Goal: Information Seeking & Learning: Compare options

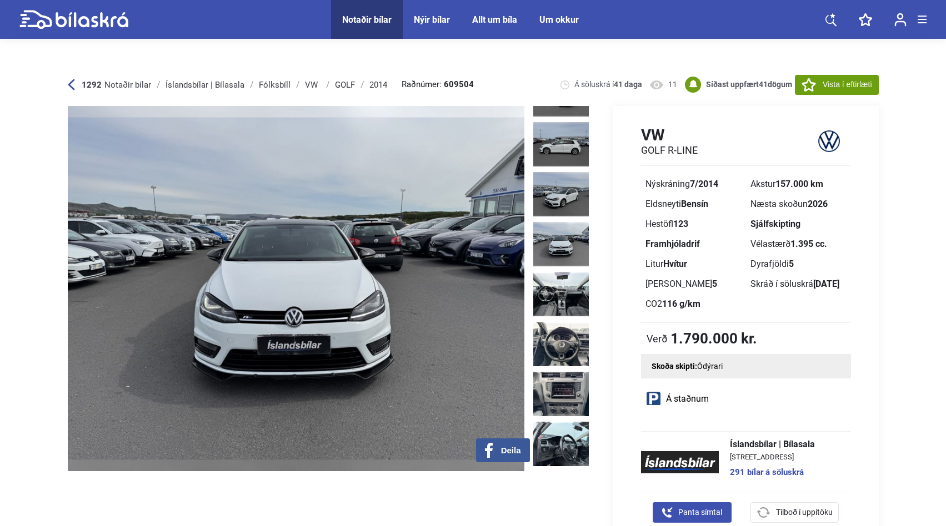
scroll to position [239, 0]
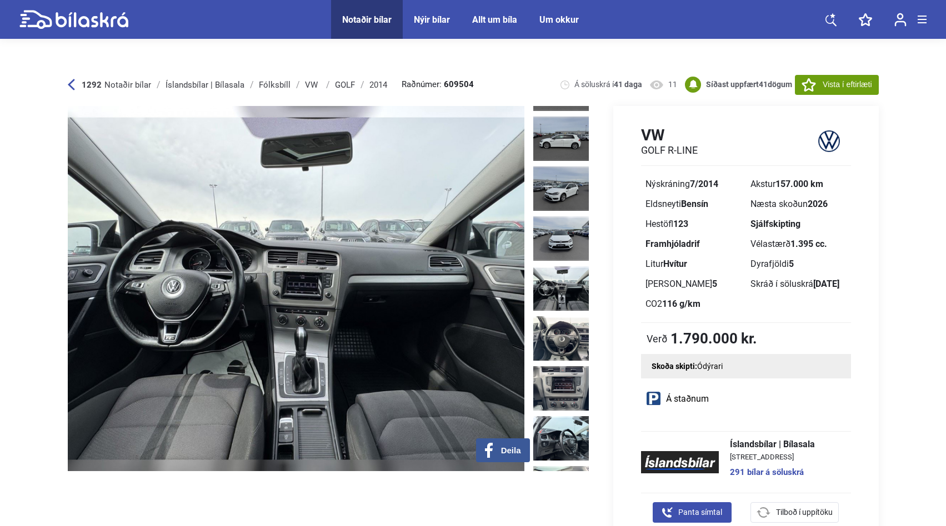
click at [292, 274] on img at bounding box center [296, 288] width 456 height 365
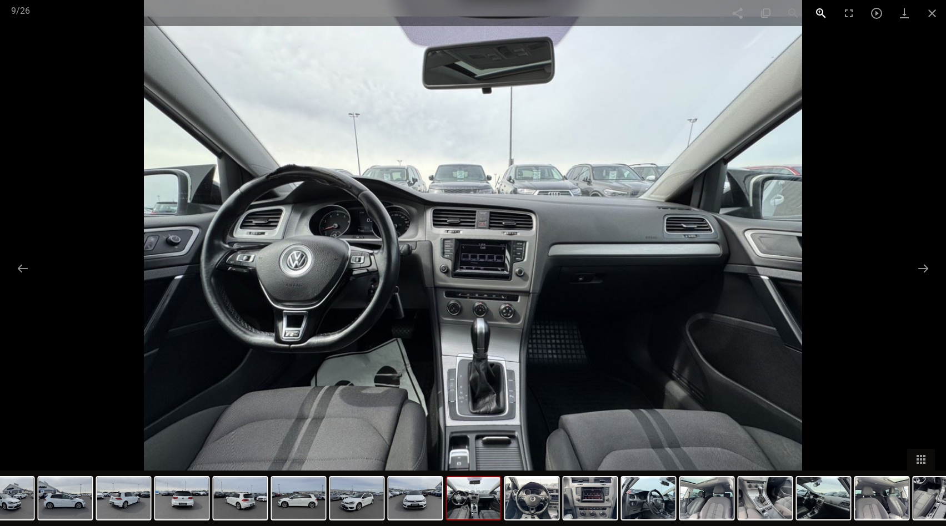
click at [822, 12] on span at bounding box center [821, 13] width 28 height 26
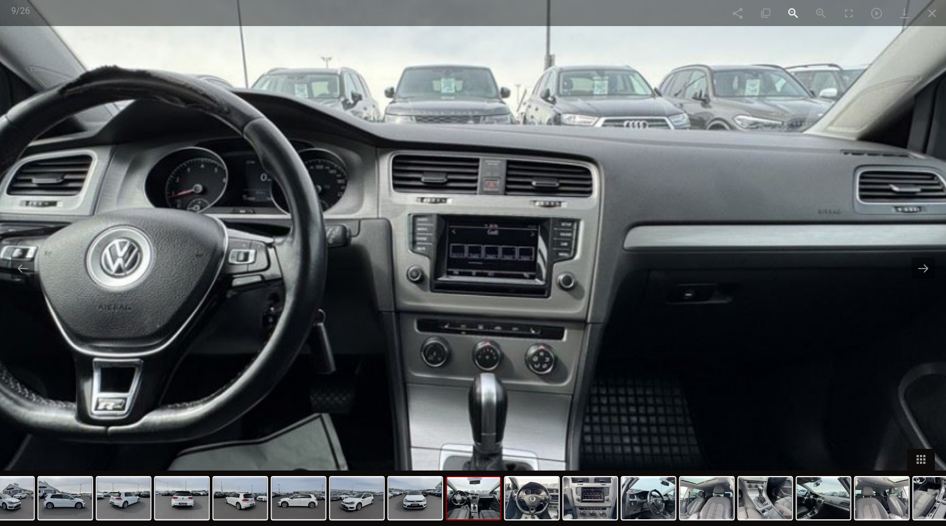
click at [791, 14] on span at bounding box center [793, 13] width 28 height 26
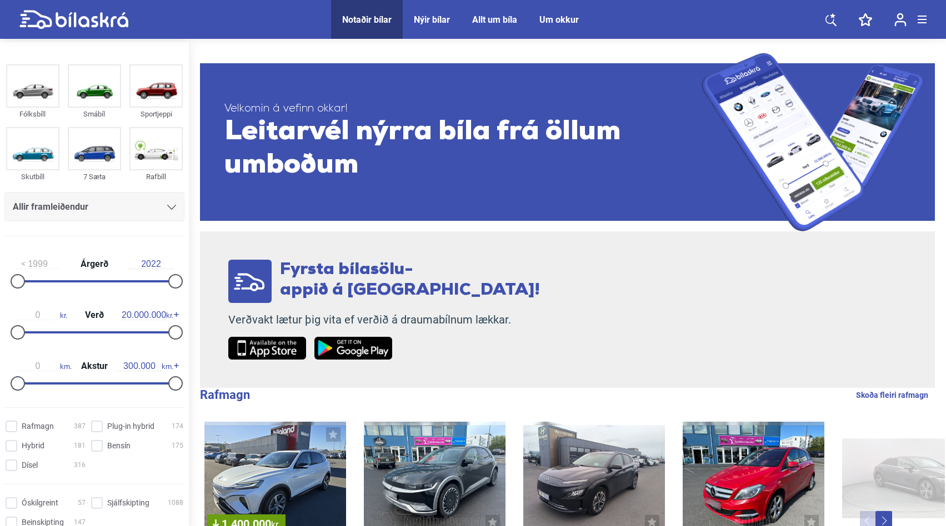
click at [112, 209] on div "Allir framleiðendur" at bounding box center [94, 207] width 163 height 16
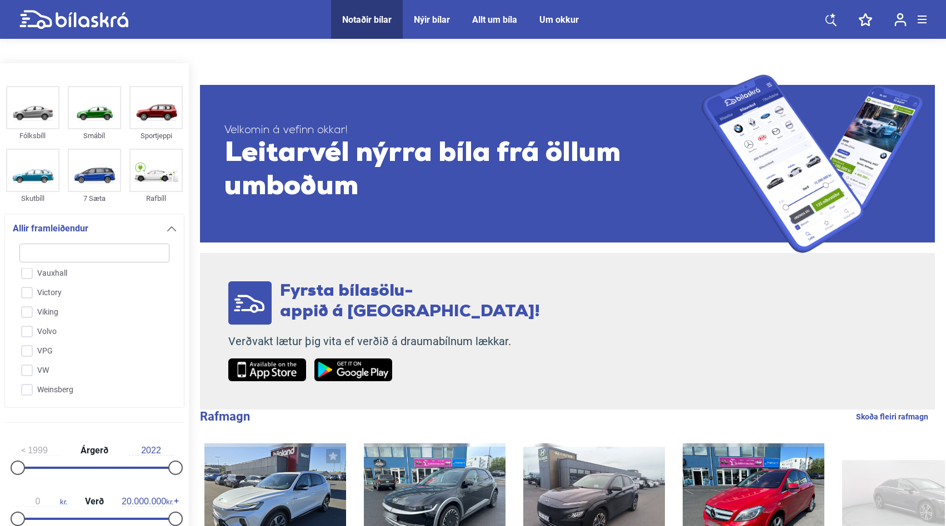
scroll to position [2761, 0]
click at [27, 388] on input "VW" at bounding box center [87, 397] width 151 height 19
checkbox input "true"
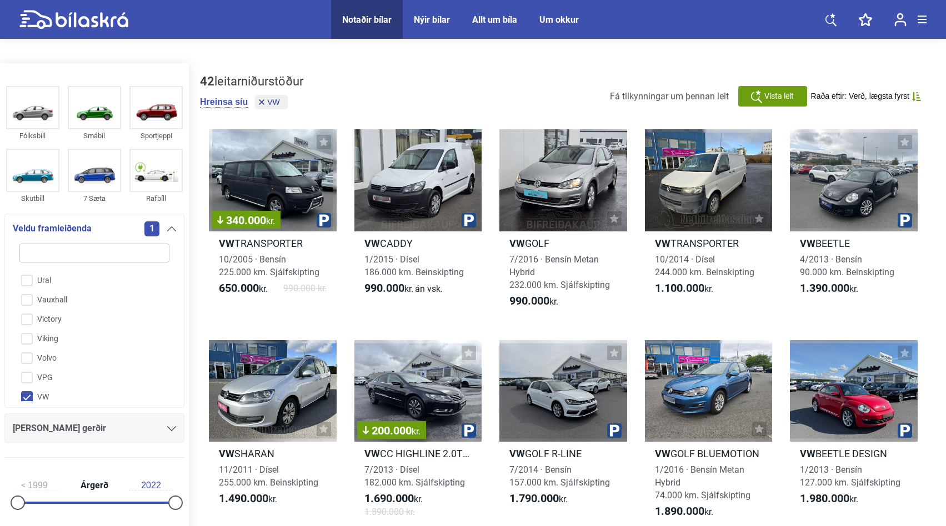
click at [172, 227] on icon at bounding box center [171, 229] width 9 height 5
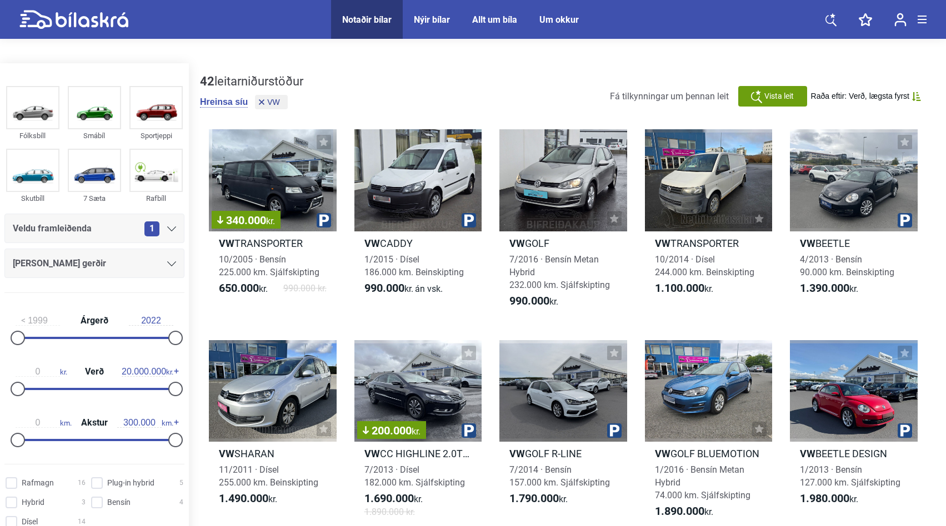
click at [156, 256] on div "Allar gerðir" at bounding box center [94, 264] width 163 height 16
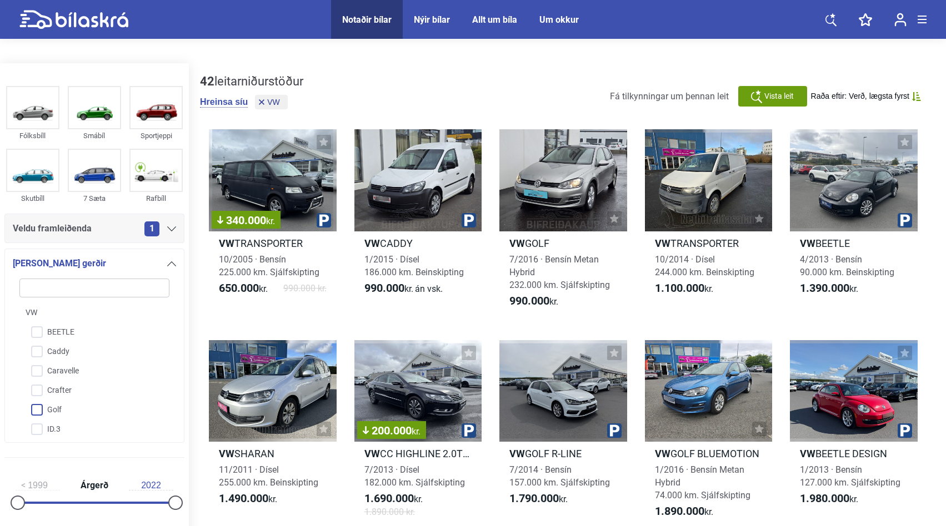
click at [66, 401] on input "Golf" at bounding box center [87, 410] width 151 height 19
checkbox input "true"
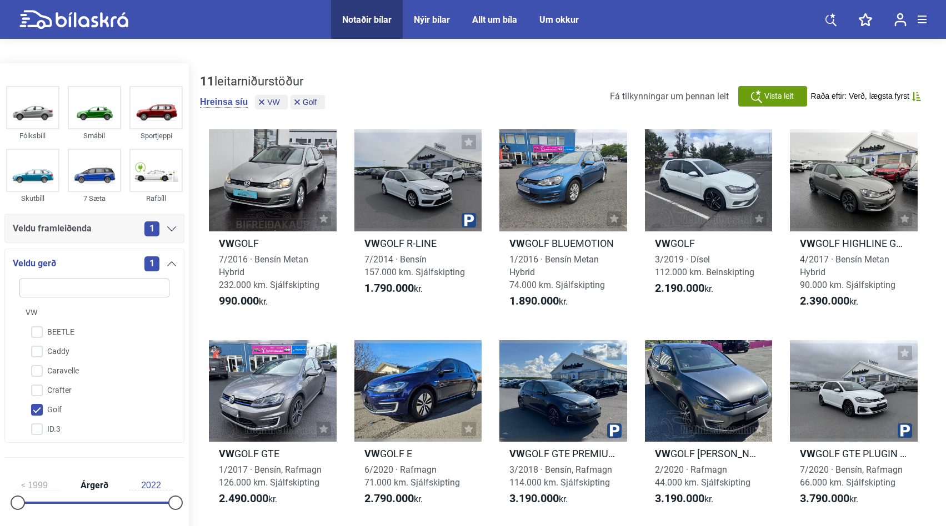
click at [167, 262] on icon at bounding box center [171, 264] width 9 height 5
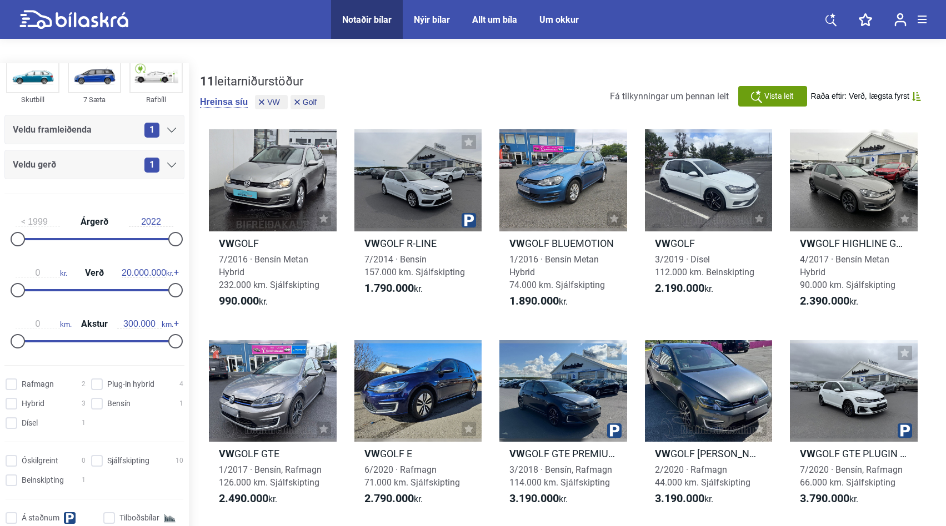
scroll to position [134, 0]
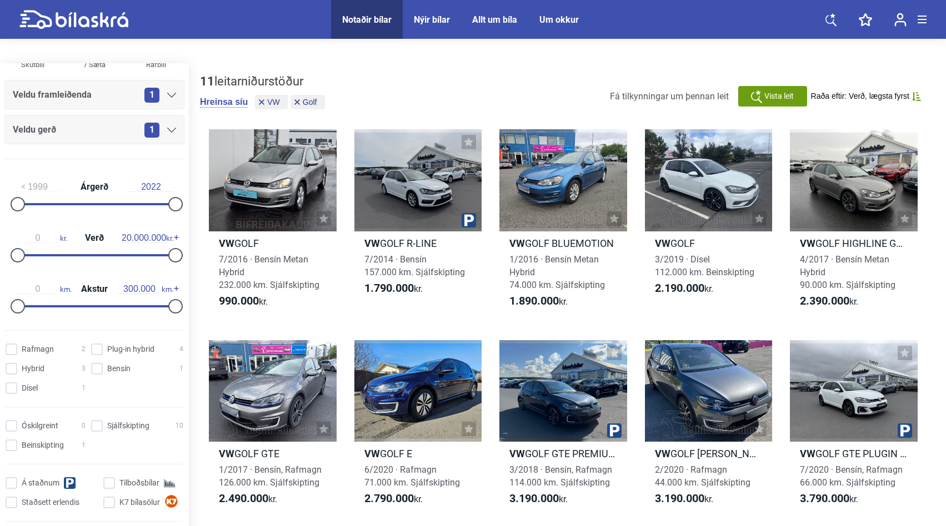
click at [96, 416] on div "Óskilgreint 0 Sjálfskipting 10 Beinskipting 1 Á staðnum Tilboðsbílar Staðsett e…" at bounding box center [94, 473] width 189 height 114
click at [94, 416] on div "Óskilgreint 0 Sjálfskipting 10 Beinskipting 1 Á staðnum Tilboðsbílar Staðsett e…" at bounding box center [94, 473] width 189 height 114
click at [94, 421] on input "Sjálfskipting 10" at bounding box center [139, 427] width 92 height 12
checkbox input "true"
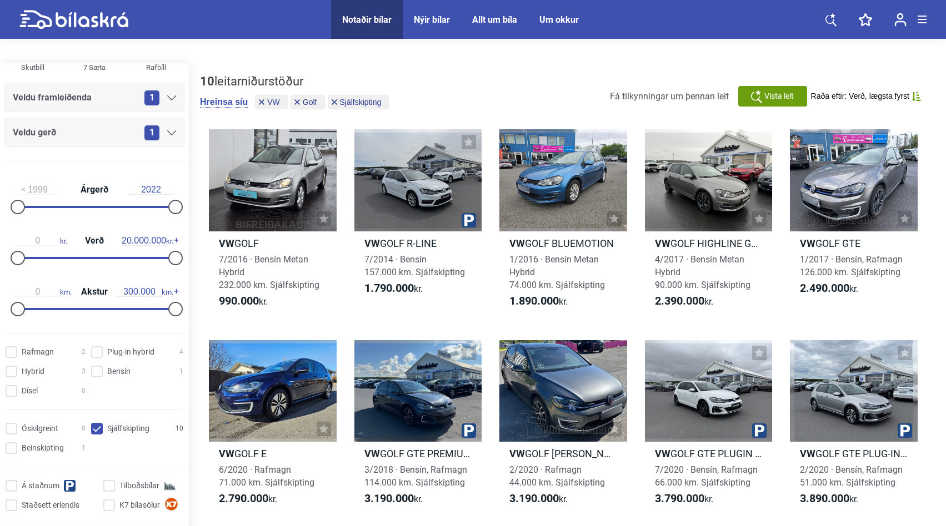
scroll to position [128, 0]
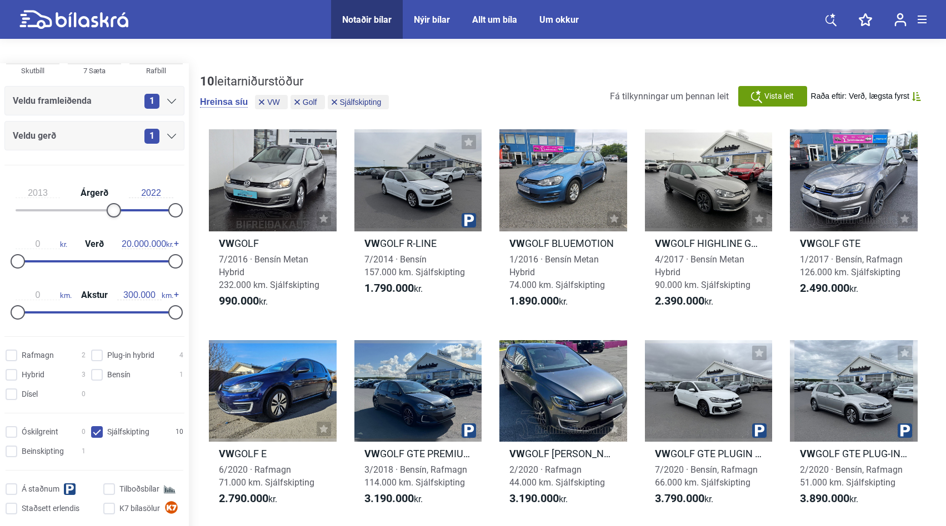
type input "2014"
drag, startPoint x: 17, startPoint y: 190, endPoint x: 115, endPoint y: 200, distance: 98.8
click at [115, 200] on div "2014 Árgerð 2022" at bounding box center [94, 199] width 180 height 51
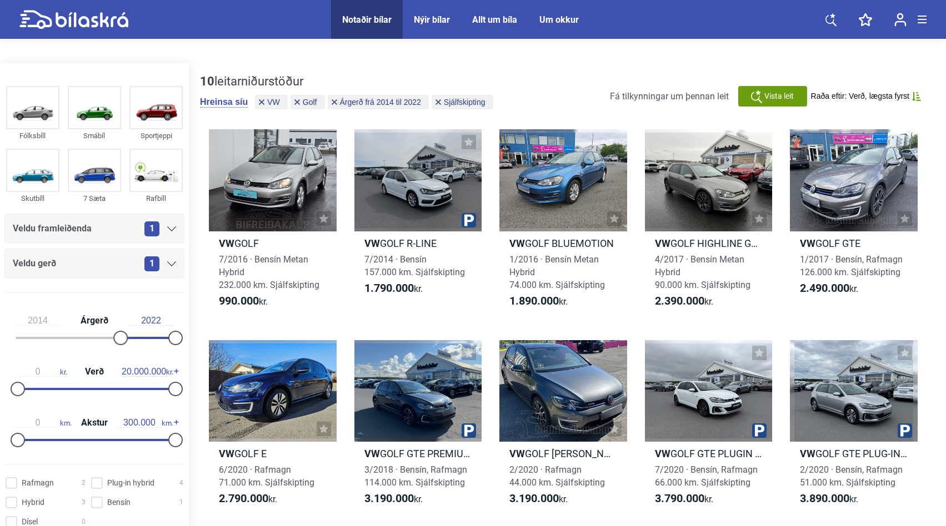
click at [566, 85] on div "10 leitarniðurstöður Hreinsa síu VW Golf Árgerð frá 2014 til 2022 Sjálfskipting…" at bounding box center [567, 96] width 735 height 44
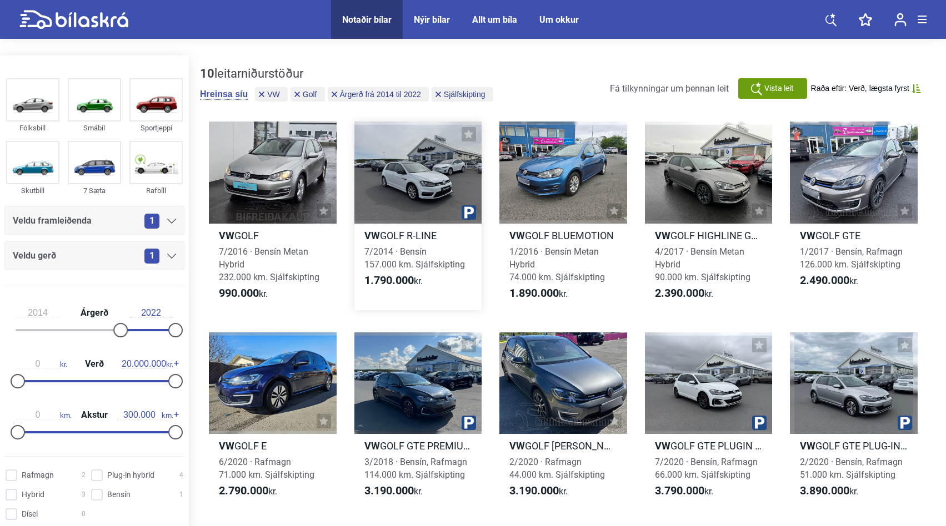
scroll to position [4, 0]
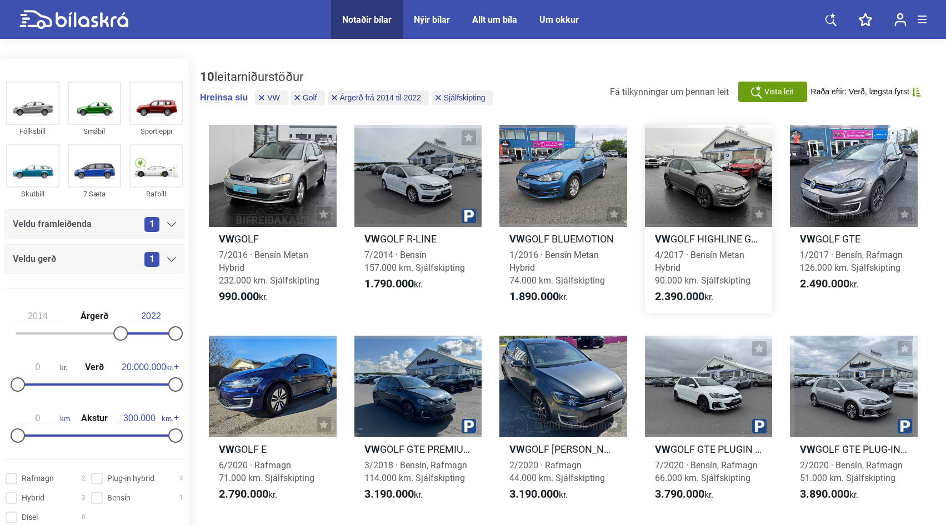
click at [711, 169] on div at bounding box center [709, 176] width 128 height 102
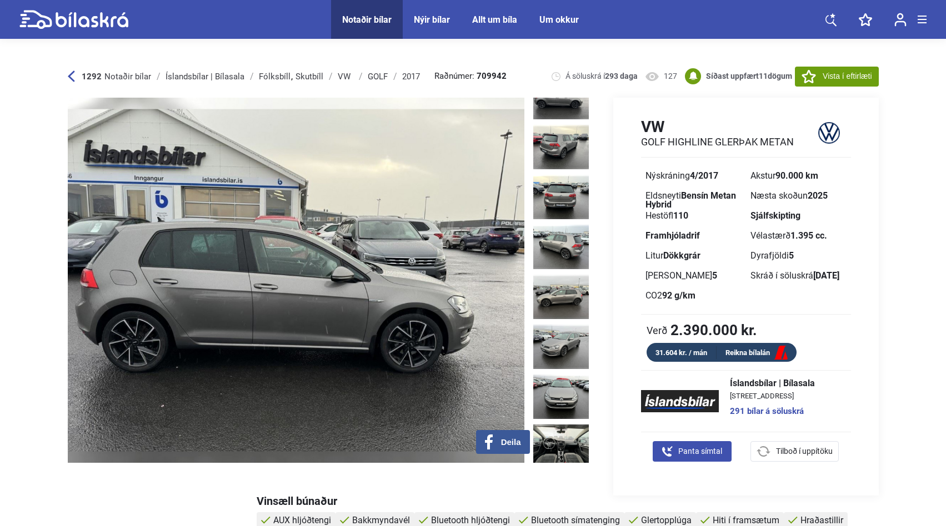
scroll to position [6, 0]
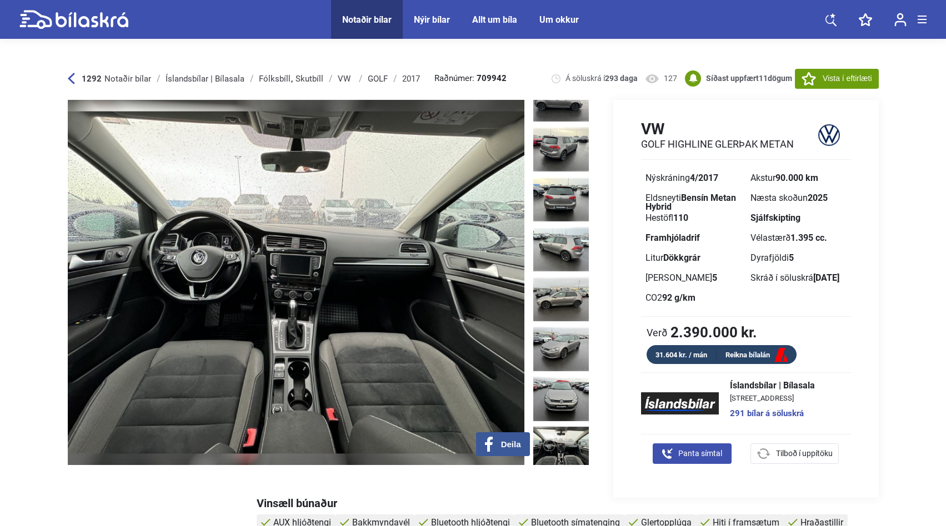
click at [750, 349] on link "Reikna bílalán" at bounding box center [756, 356] width 80 height 14
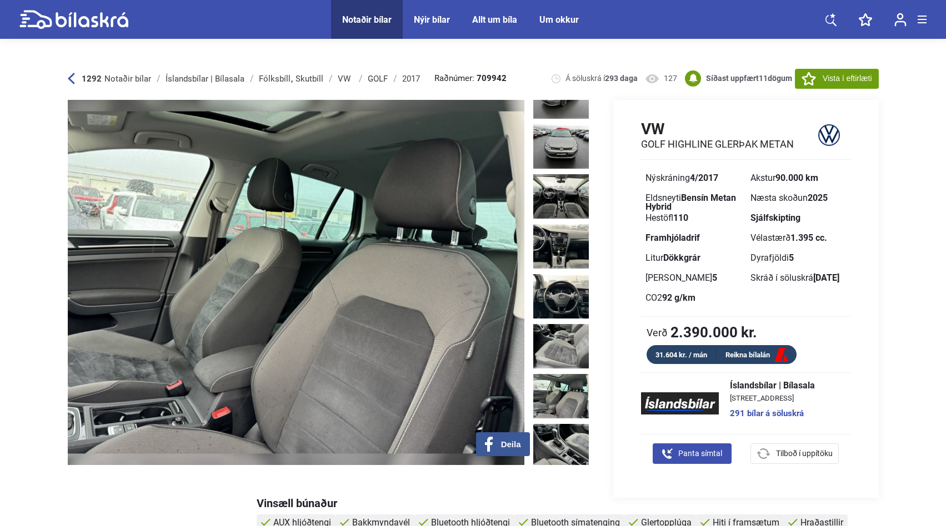
scroll to position [328, 0]
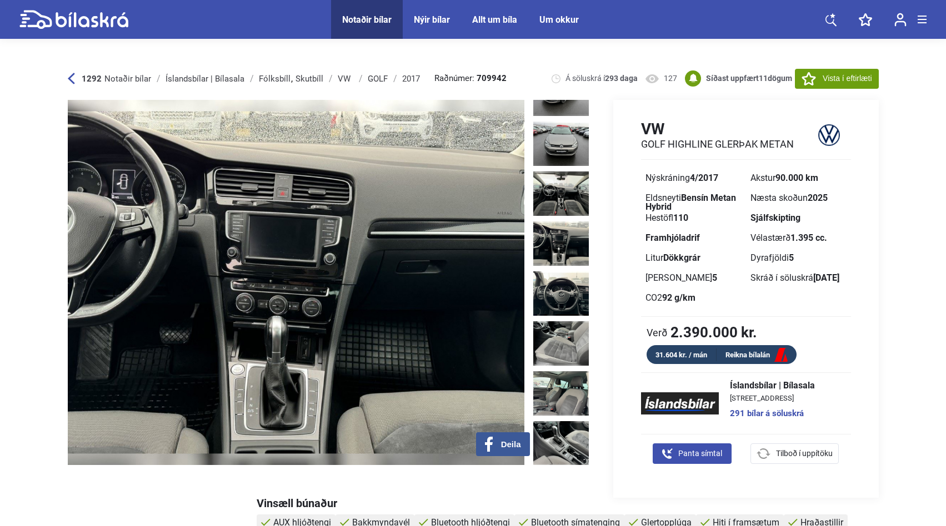
click at [314, 241] on img at bounding box center [296, 282] width 456 height 365
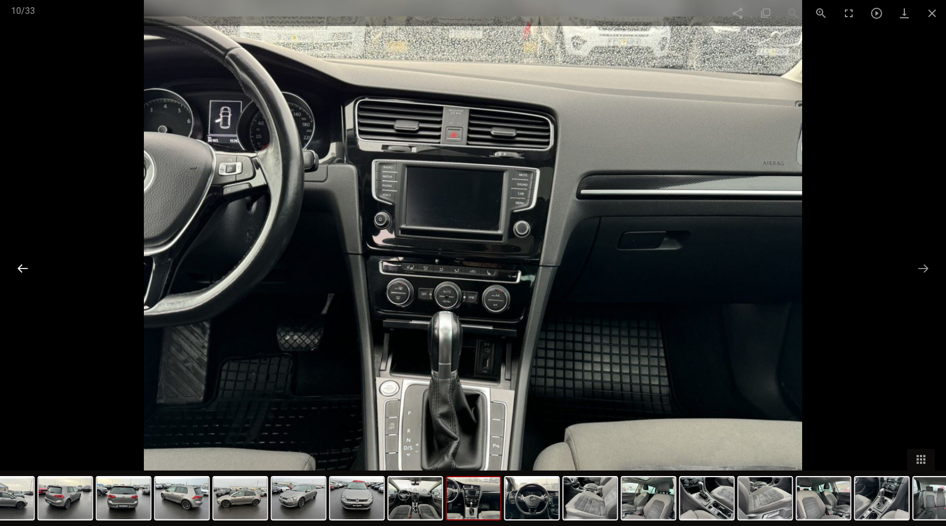
click at [16, 267] on button at bounding box center [22, 269] width 23 height 22
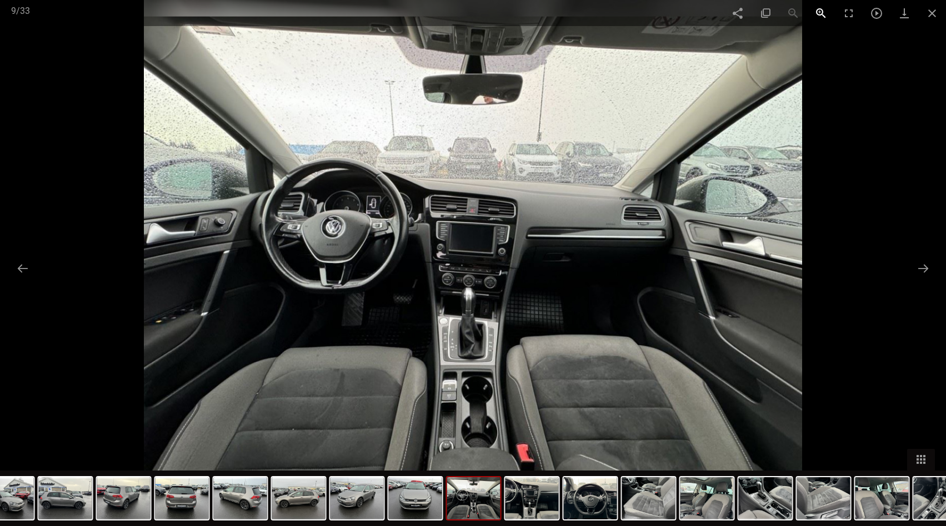
click at [816, 13] on span at bounding box center [821, 13] width 28 height 26
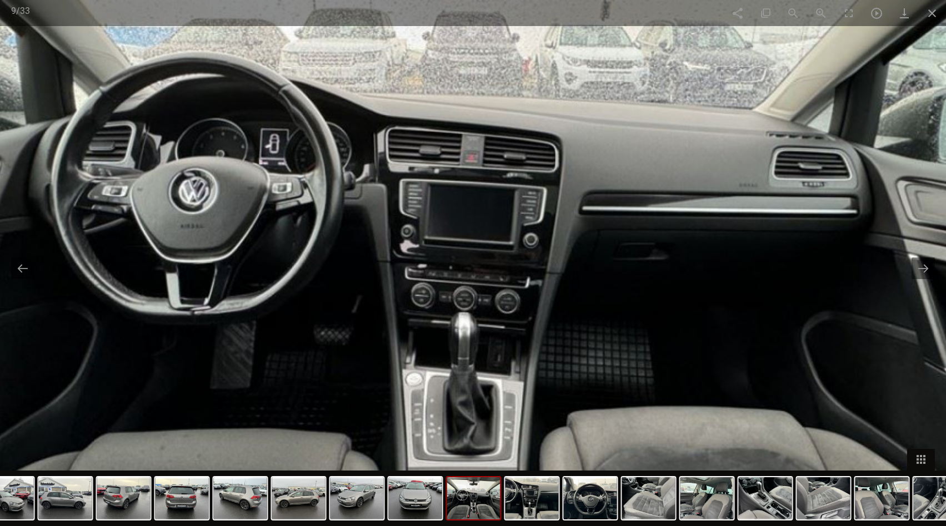
scroll to position [47, 0]
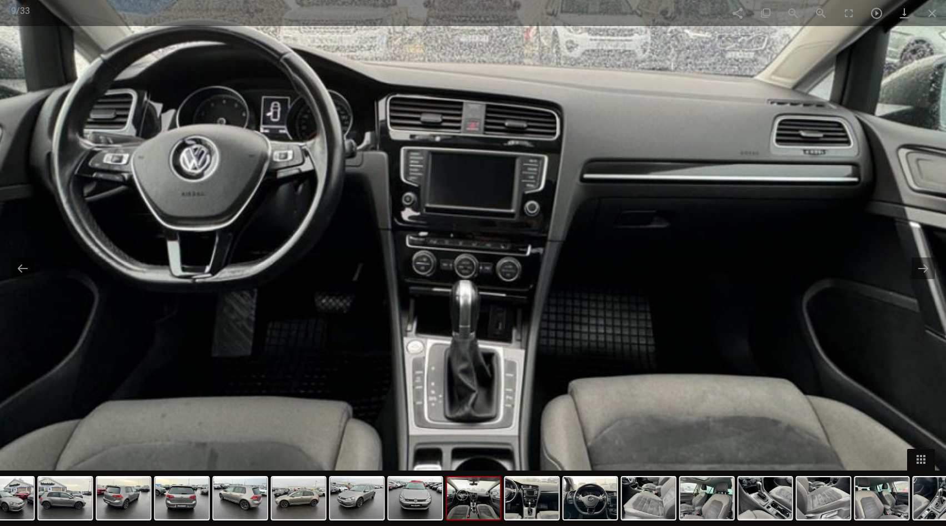
drag, startPoint x: 658, startPoint y: 266, endPoint x: 659, endPoint y: 234, distance: 32.2
click at [659, 234] on img at bounding box center [474, 231] width 1316 height 1053
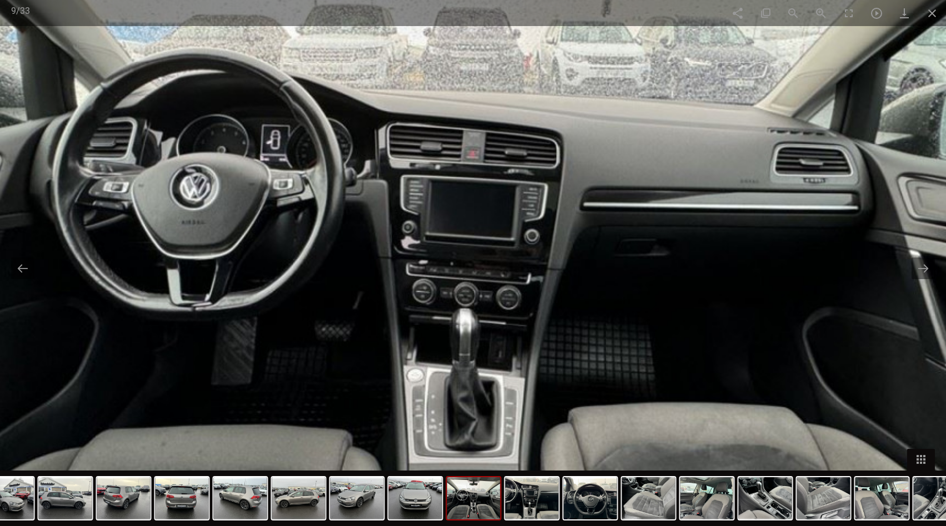
drag, startPoint x: 480, startPoint y: 138, endPoint x: 480, endPoint y: 167, distance: 28.3
click at [480, 167] on img at bounding box center [474, 259] width 1316 height 1053
click at [792, 17] on span at bounding box center [793, 13] width 28 height 26
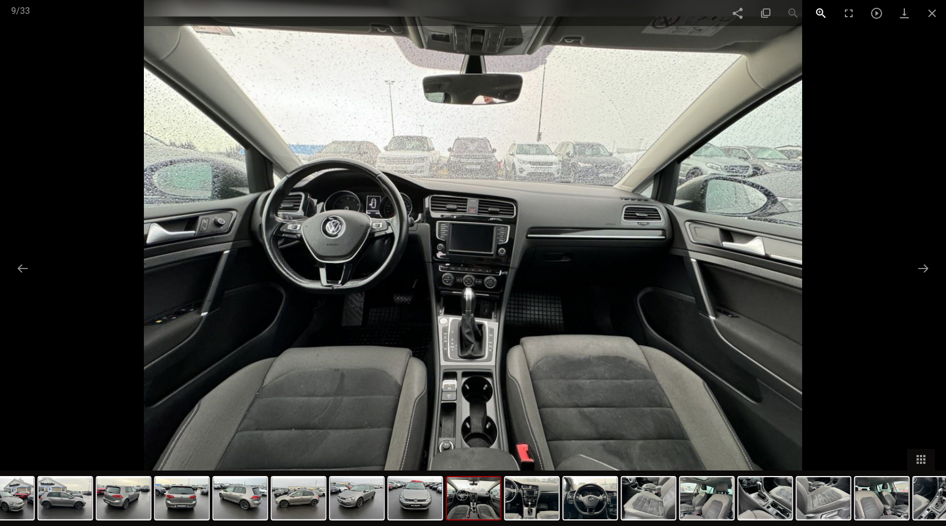
click at [817, 16] on span at bounding box center [821, 13] width 28 height 26
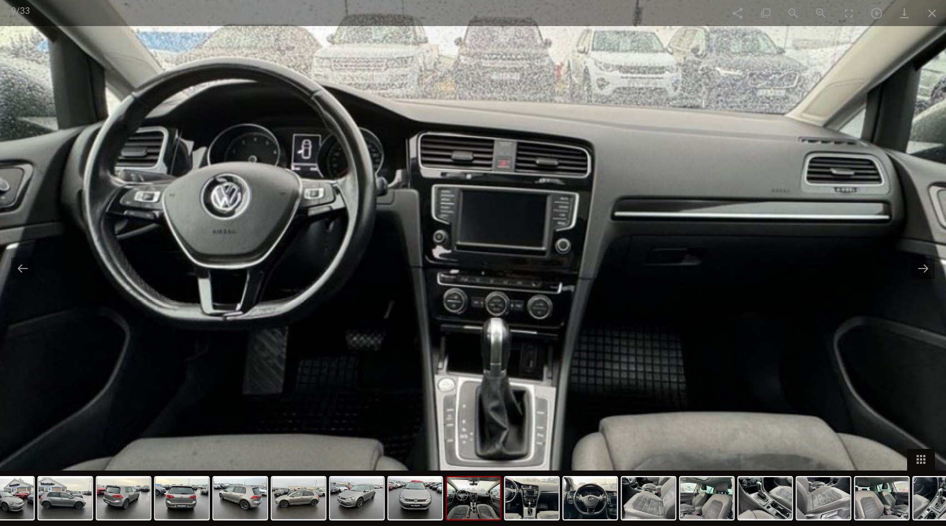
drag, startPoint x: 659, startPoint y: 168, endPoint x: 691, endPoint y: 173, distance: 32.7
click at [691, 173] on img at bounding box center [505, 268] width 1316 height 1053
click at [828, 490] on img at bounding box center [823, 499] width 53 height 42
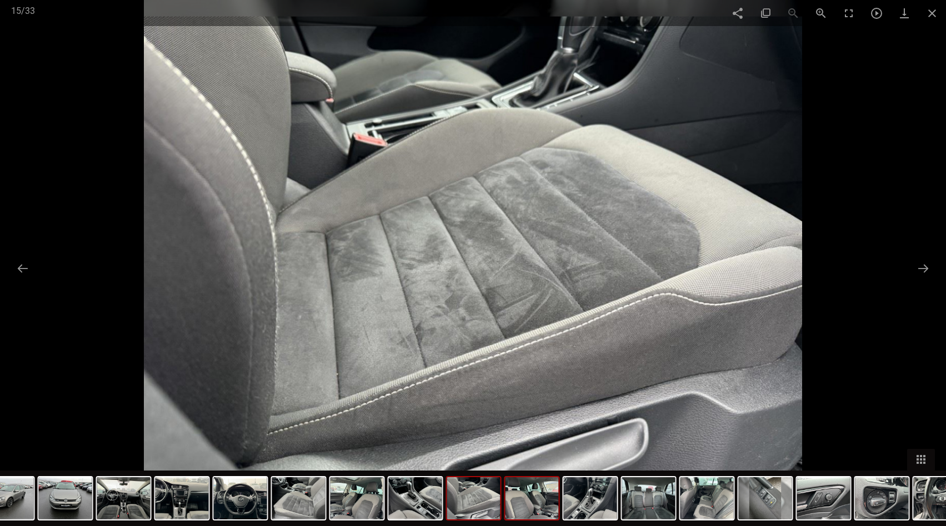
click at [528, 489] on img at bounding box center [531, 499] width 53 height 42
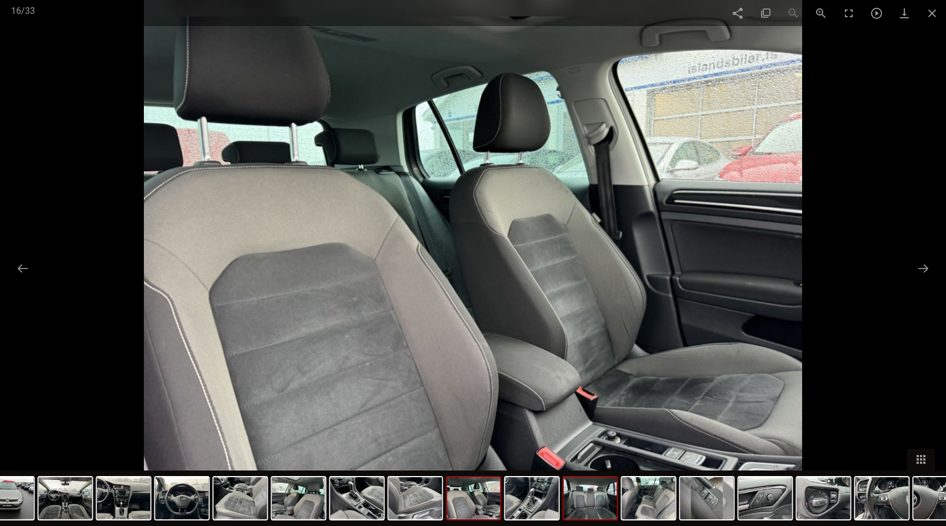
click at [575, 508] on img at bounding box center [590, 499] width 53 height 42
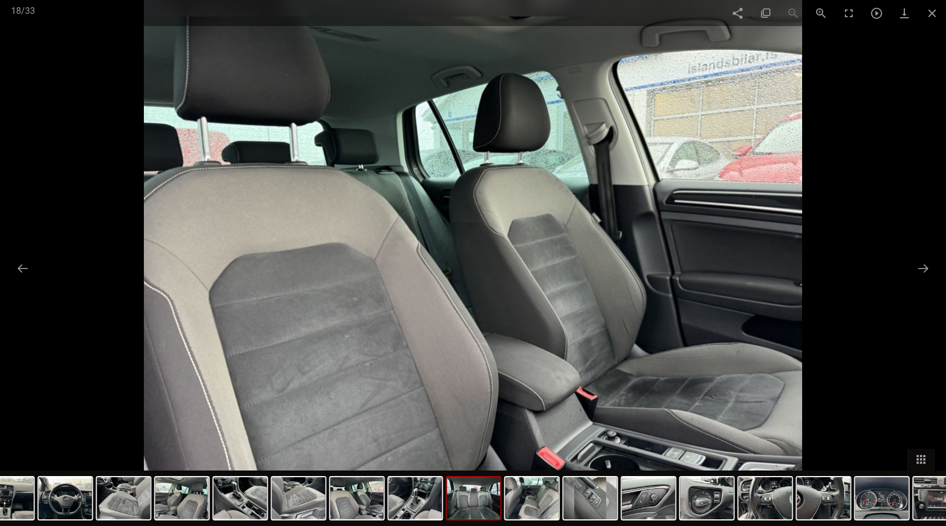
click at [559, 508] on img at bounding box center [531, 499] width 53 height 42
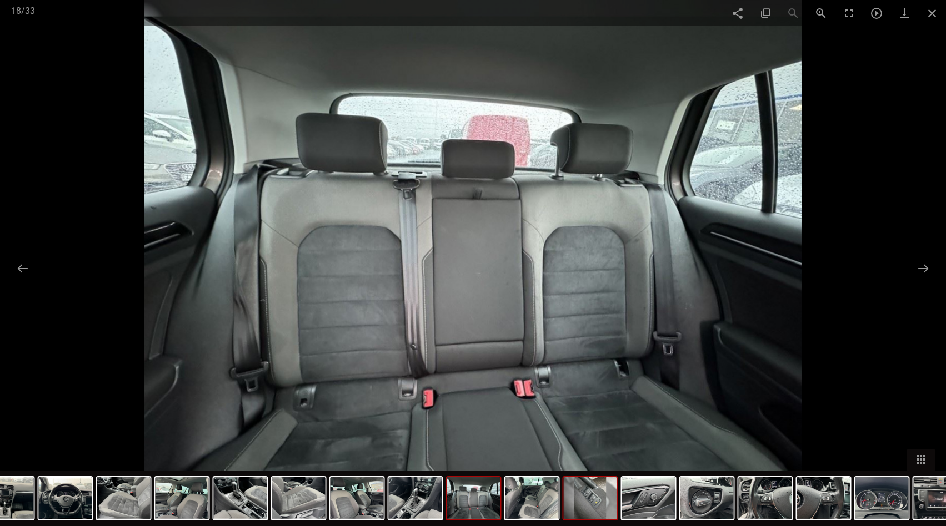
click at [593, 506] on img at bounding box center [590, 499] width 53 height 42
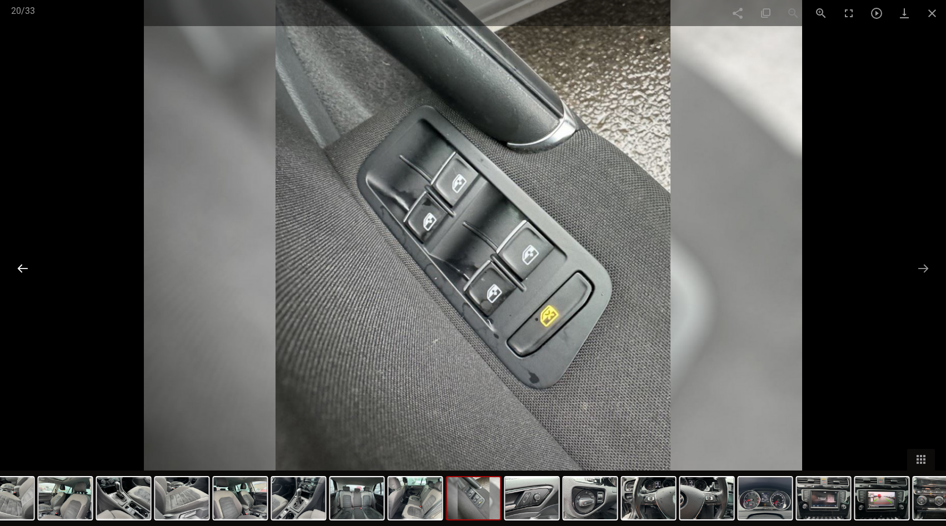
click at [21, 272] on button at bounding box center [22, 269] width 23 height 22
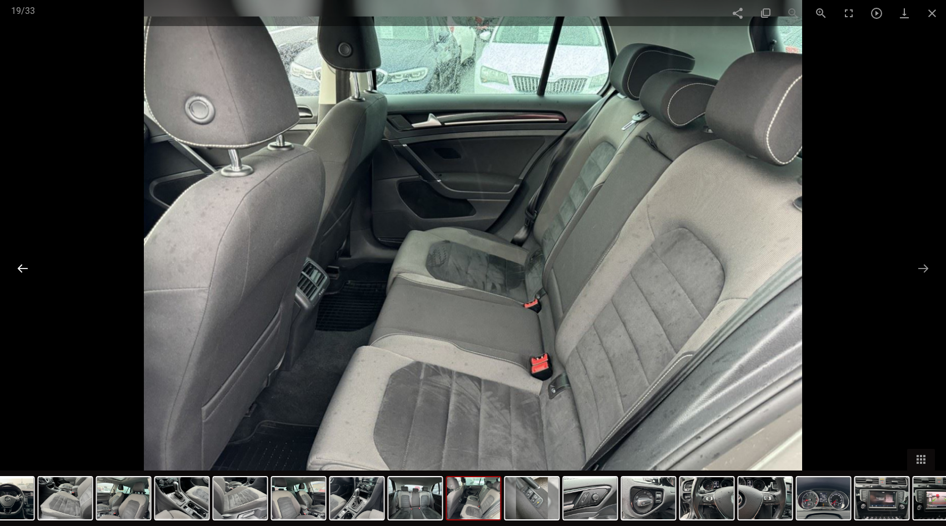
click at [21, 272] on button at bounding box center [22, 269] width 23 height 22
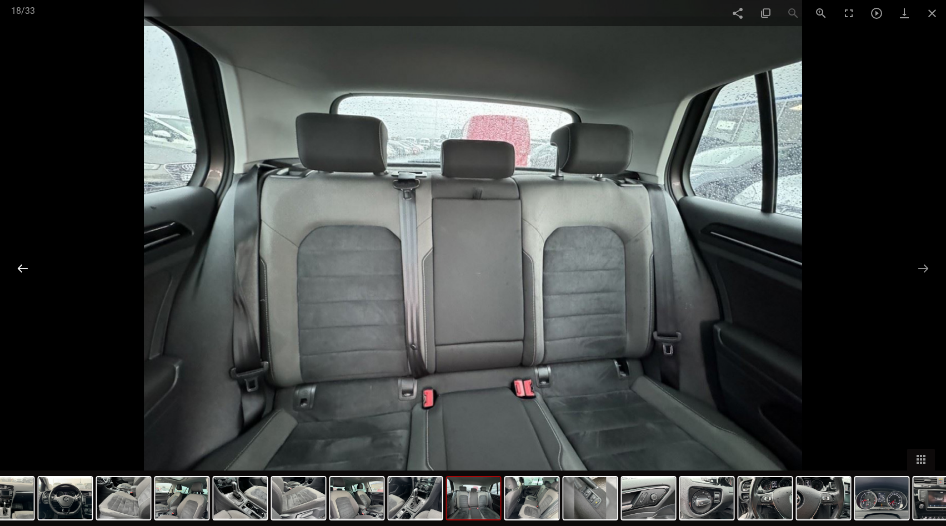
click at [21, 272] on button at bounding box center [22, 269] width 23 height 22
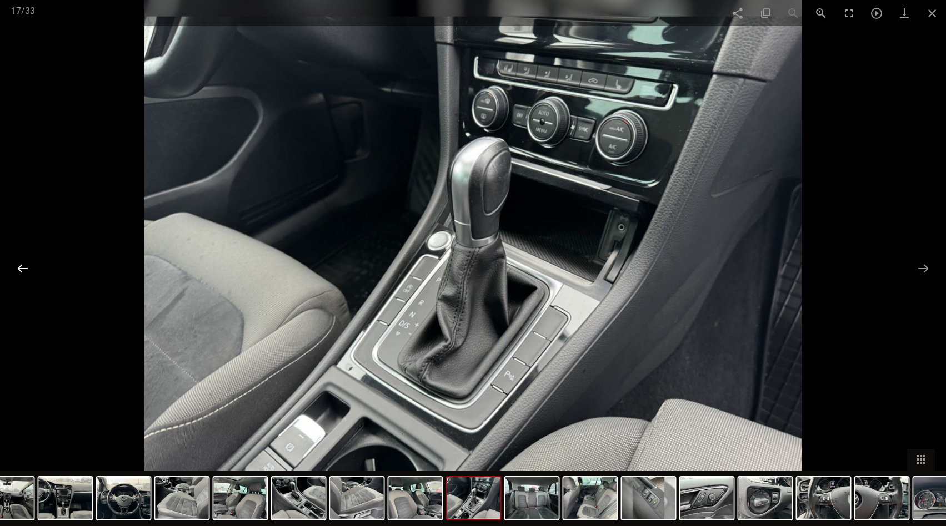
click at [21, 272] on button at bounding box center [22, 269] width 23 height 22
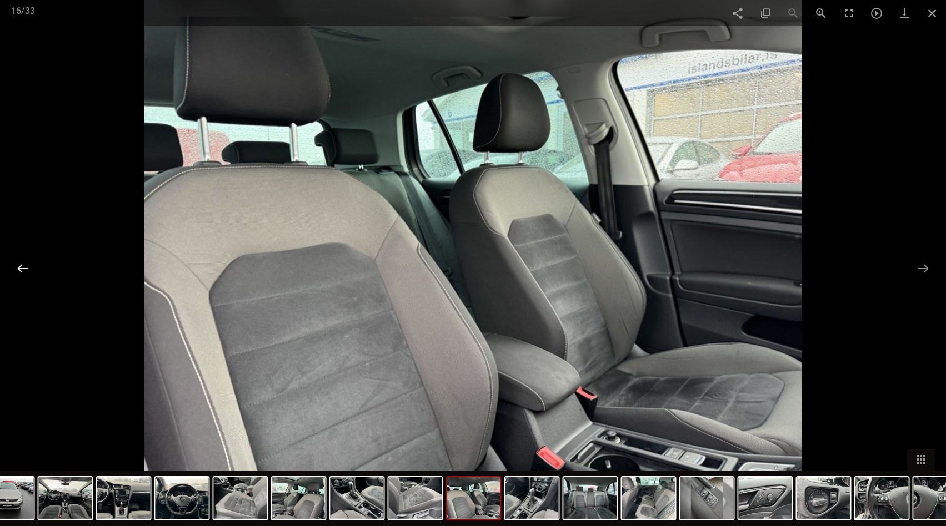
click at [21, 272] on button at bounding box center [22, 269] width 23 height 22
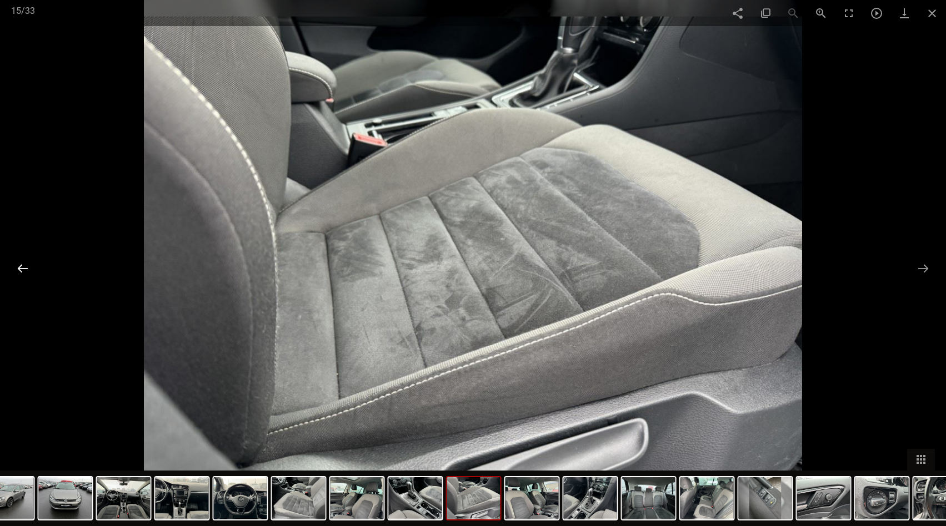
click at [21, 272] on button at bounding box center [22, 269] width 23 height 22
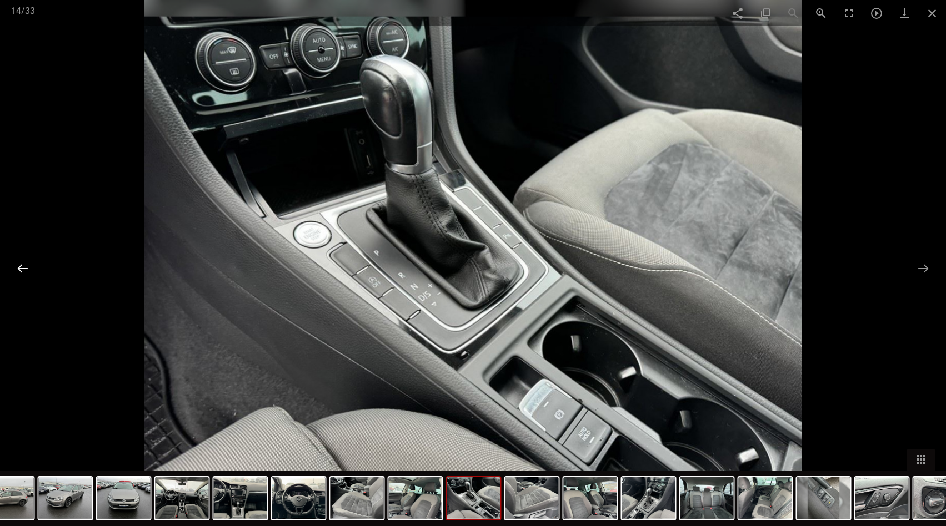
click at [21, 272] on button at bounding box center [22, 269] width 23 height 22
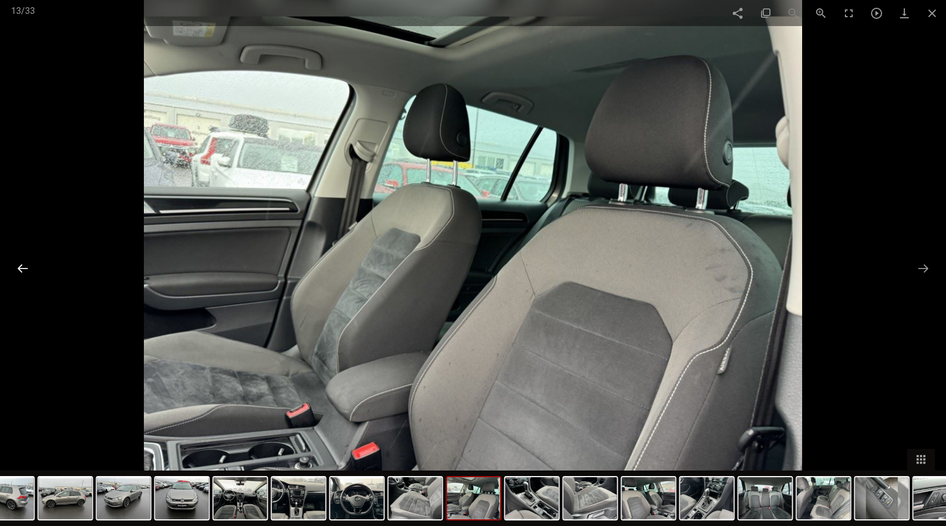
click at [21, 272] on button at bounding box center [22, 269] width 23 height 22
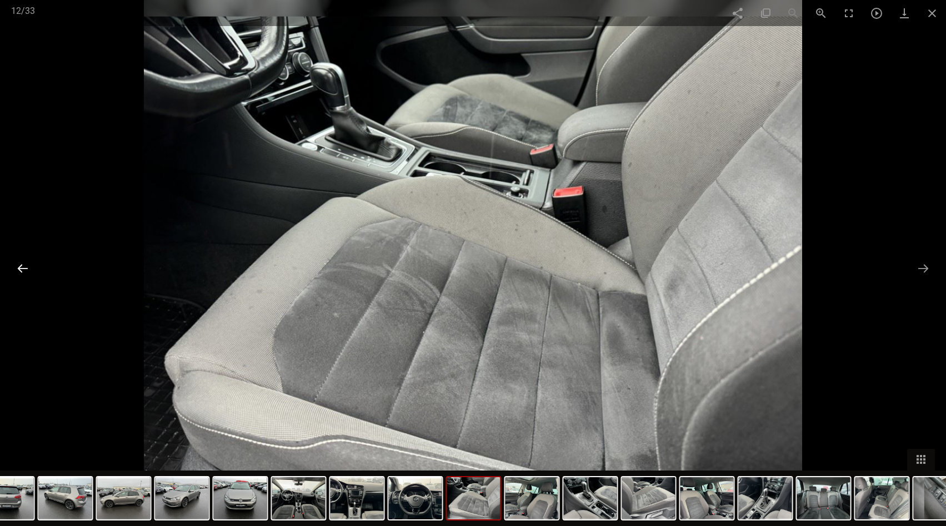
click at [21, 272] on button at bounding box center [22, 269] width 23 height 22
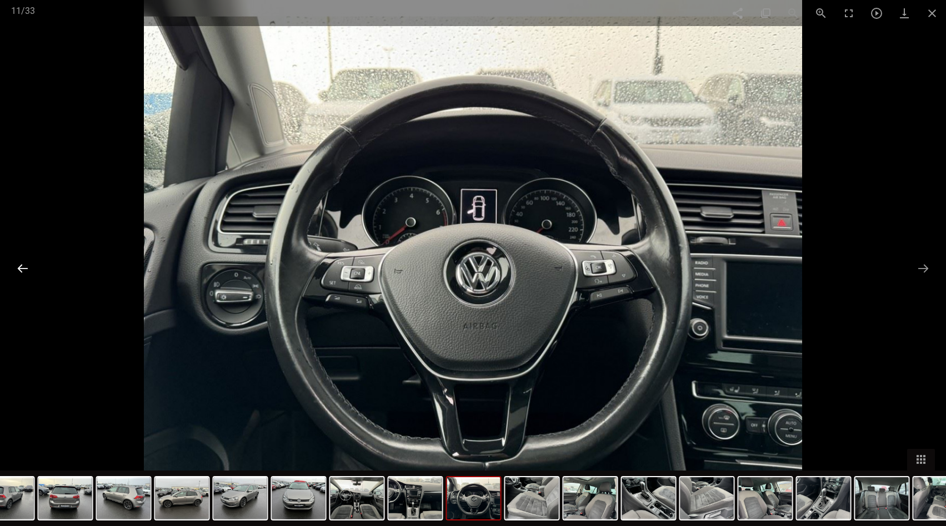
click at [21, 272] on button at bounding box center [22, 269] width 23 height 22
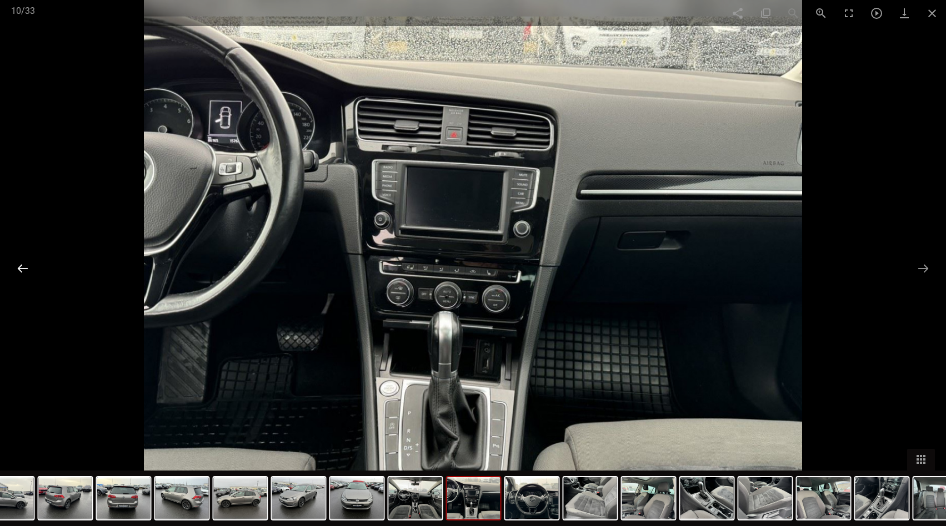
click at [21, 272] on button at bounding box center [22, 269] width 23 height 22
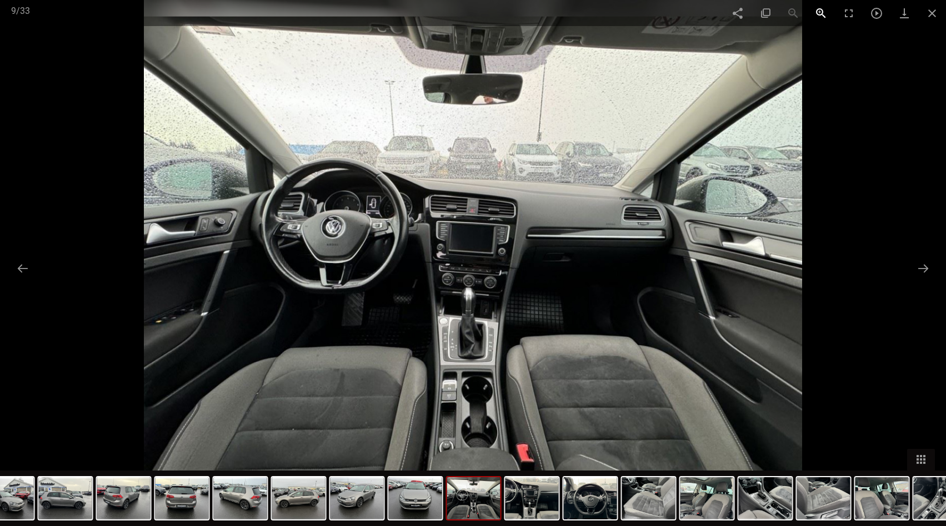
click at [827, 10] on span at bounding box center [821, 13] width 28 height 26
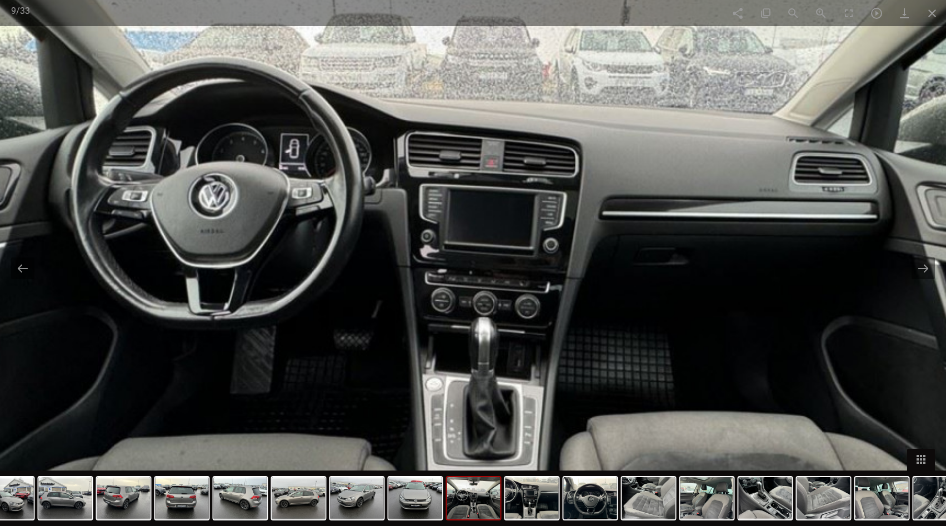
drag, startPoint x: 394, startPoint y: 183, endPoint x: 414, endPoint y: 188, distance: 20.6
click at [414, 188] on img at bounding box center [493, 268] width 1316 height 1053
click at [932, 15] on span at bounding box center [932, 13] width 28 height 26
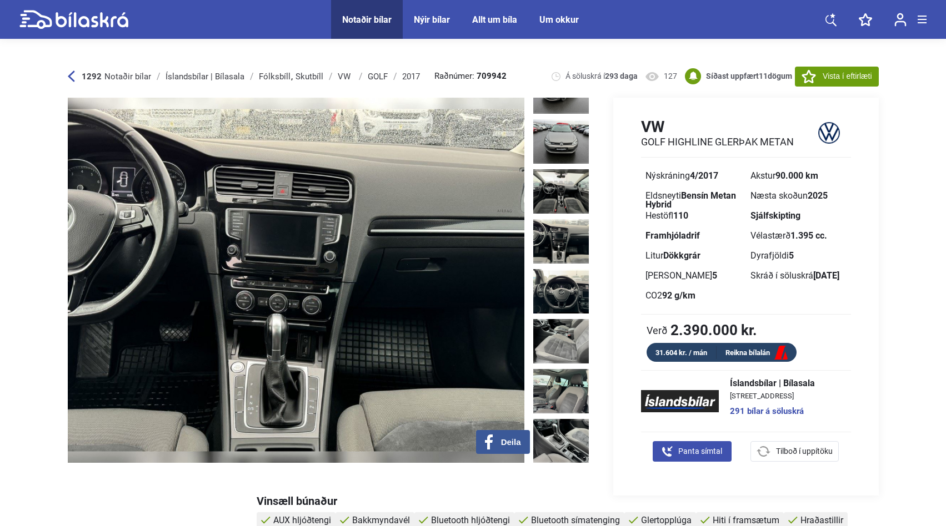
scroll to position [6, 0]
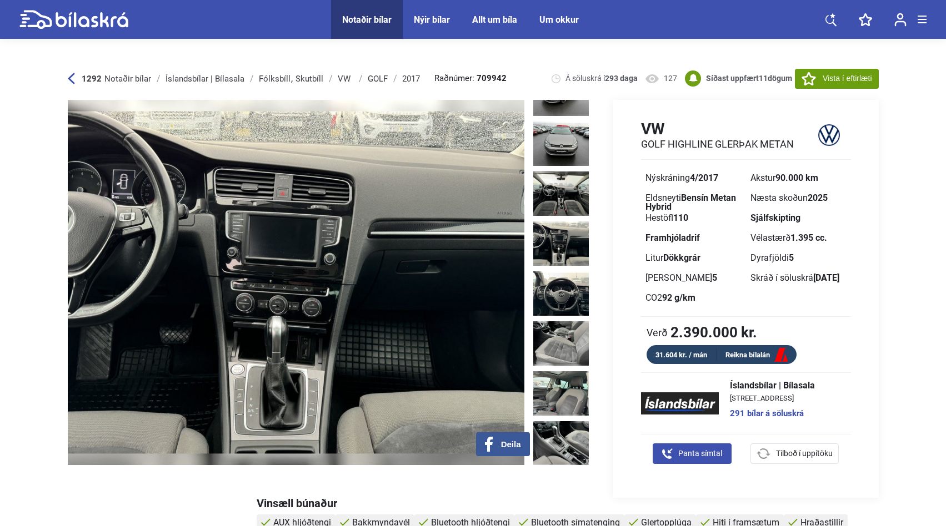
click at [559, 222] on img at bounding box center [561, 244] width 56 height 44
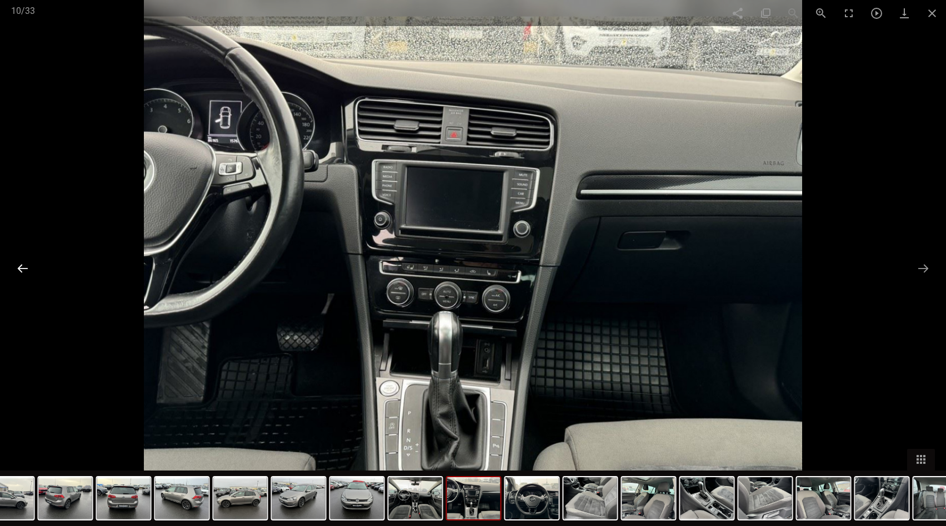
click at [18, 269] on button at bounding box center [22, 269] width 23 height 22
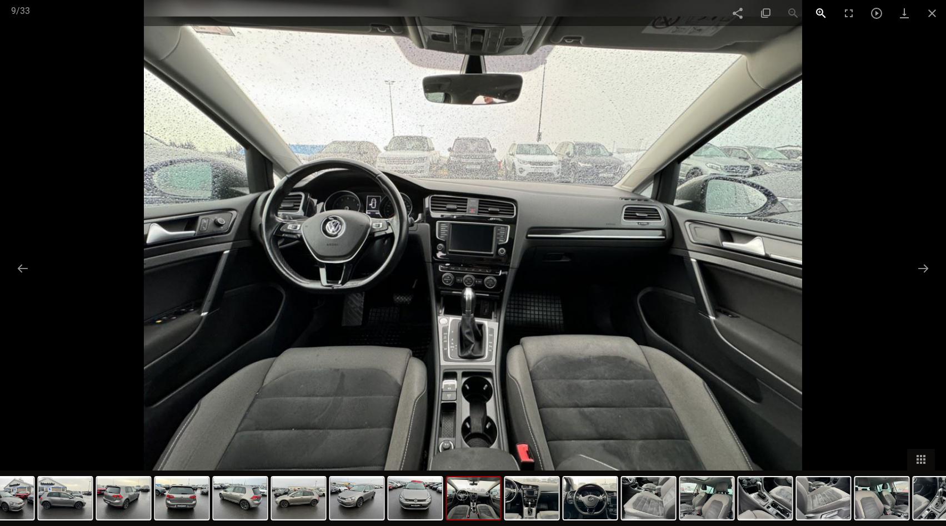
click at [820, 14] on span at bounding box center [821, 13] width 28 height 26
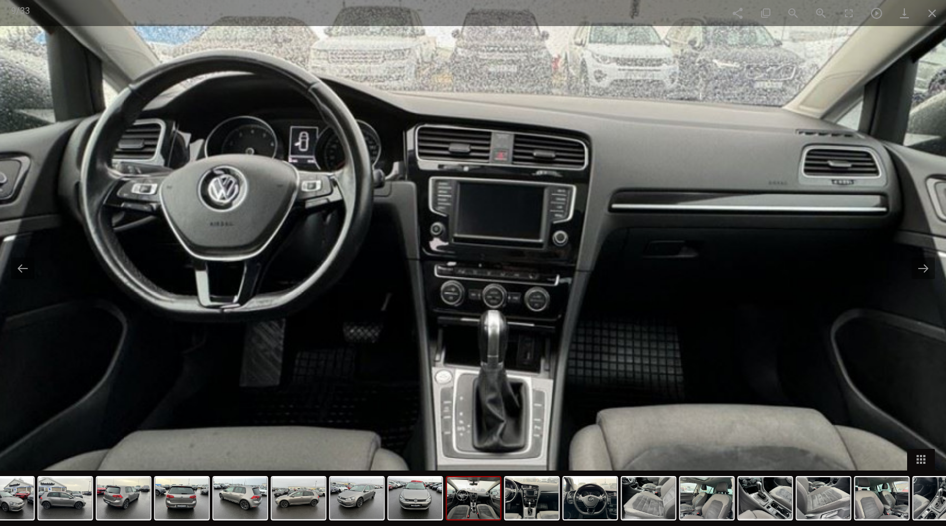
drag, startPoint x: 562, startPoint y: 130, endPoint x: 591, endPoint y: 128, distance: 29.5
click at [591, 128] on img at bounding box center [503, 261] width 1316 height 1053
click at [932, 16] on span at bounding box center [932, 13] width 28 height 26
